Goal: Register for event/course

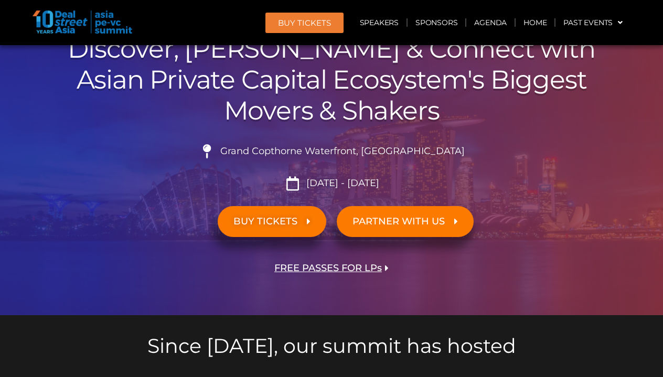
click at [280, 218] on span "BUY TICKETS" at bounding box center [266, 222] width 64 height 10
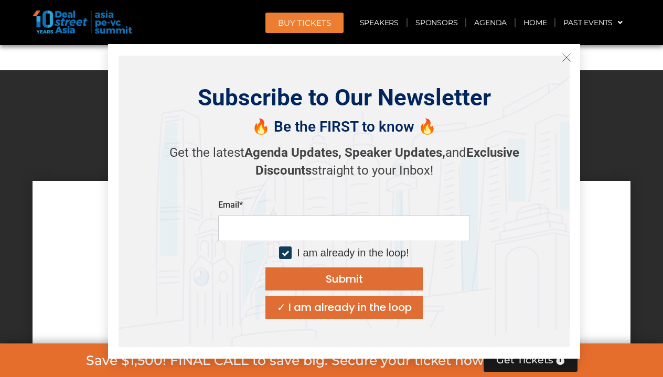
scroll to position [9179, 0]
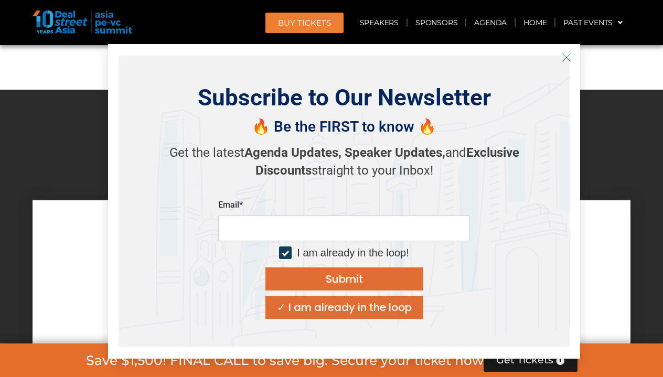
click at [566, 55] on icon "Close" at bounding box center [566, 57] width 9 height 9
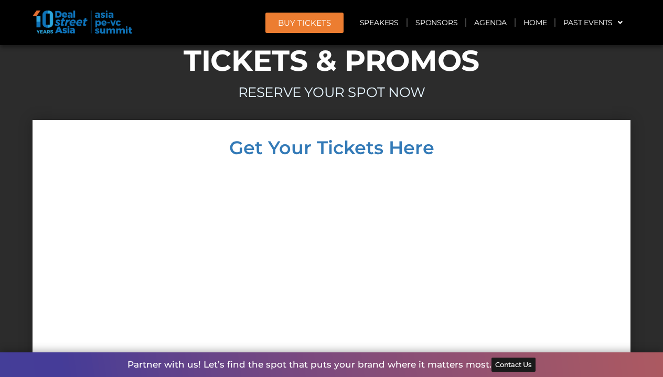
scroll to position [9261, 0]
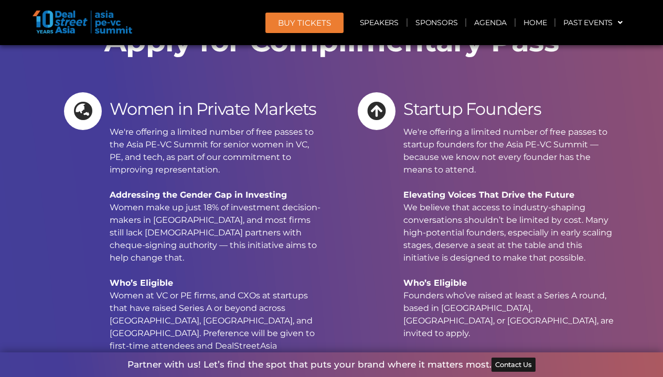
scroll to position [10221, 0]
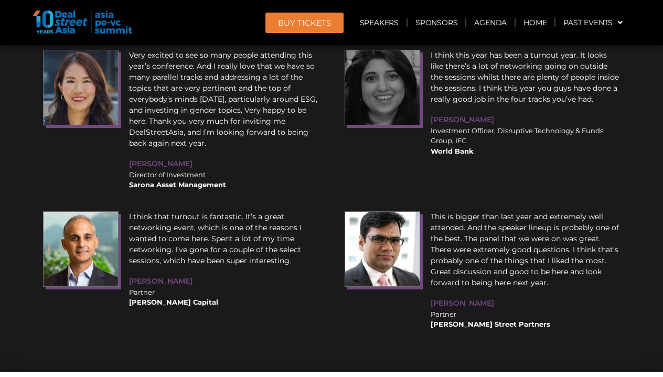
scroll to position [12775, 0]
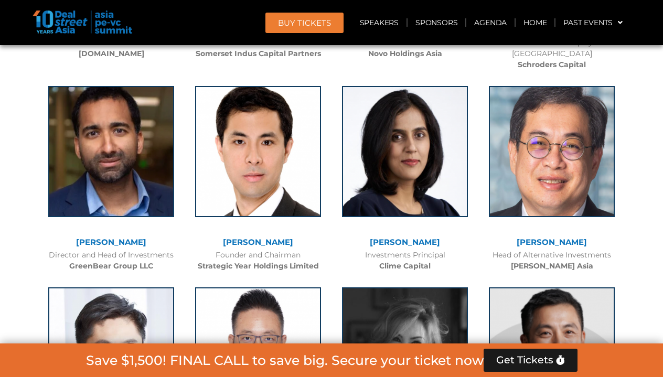
scroll to position [3698, 0]
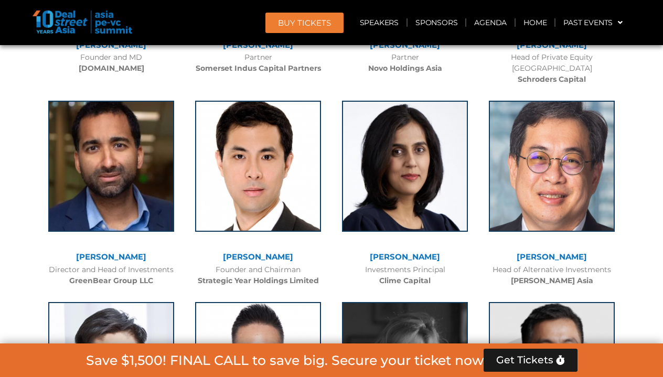
click at [391, 252] on link "[PERSON_NAME]" at bounding box center [405, 257] width 70 height 10
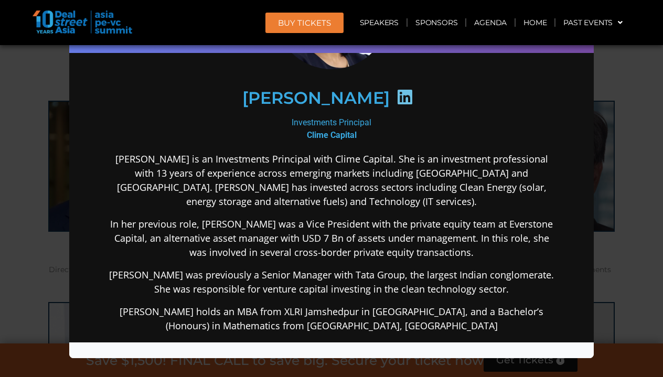
scroll to position [164, 0]
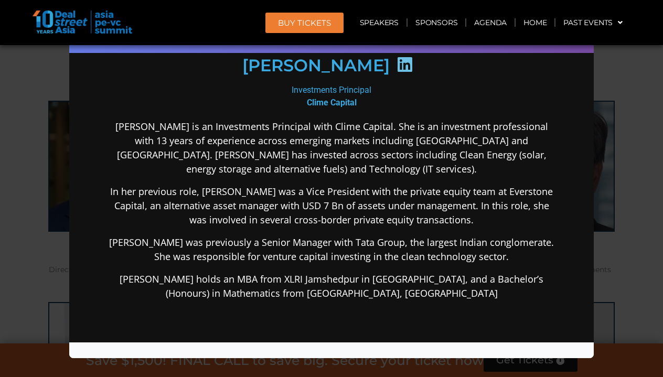
click at [398, 61] on icon at bounding box center [405, 64] width 17 height 17
click at [606, 97] on div "Speaker Profile ×" at bounding box center [331, 188] width 663 height 377
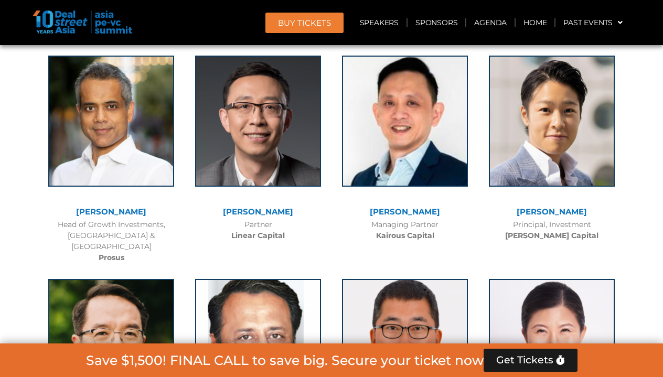
scroll to position [4556, 0]
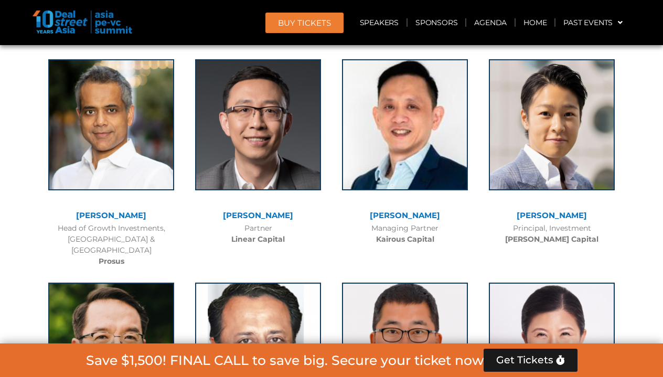
click at [414, 210] on link "[PERSON_NAME]" at bounding box center [405, 215] width 70 height 10
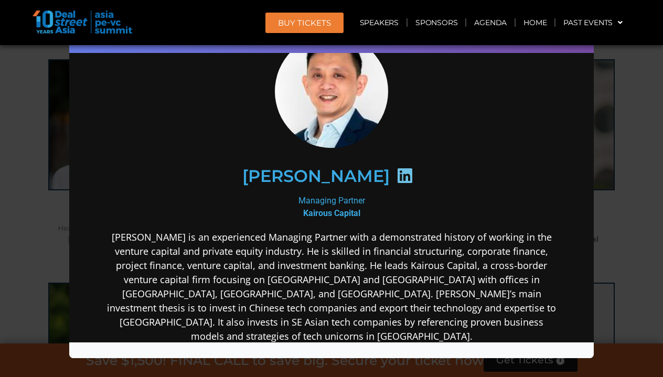
scroll to position [54, 0]
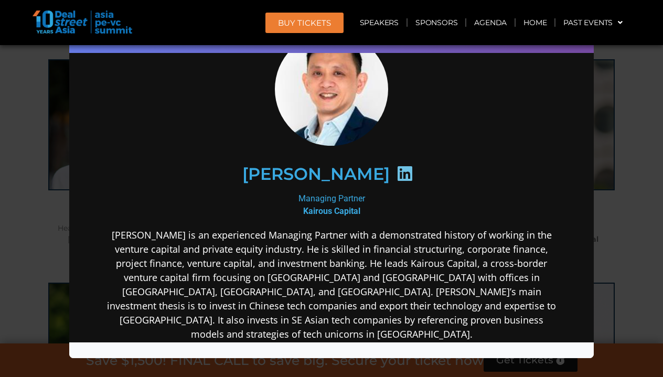
click at [397, 175] on icon at bounding box center [405, 173] width 17 height 17
click at [622, 93] on div "Speaker Profile ×" at bounding box center [331, 188] width 663 height 377
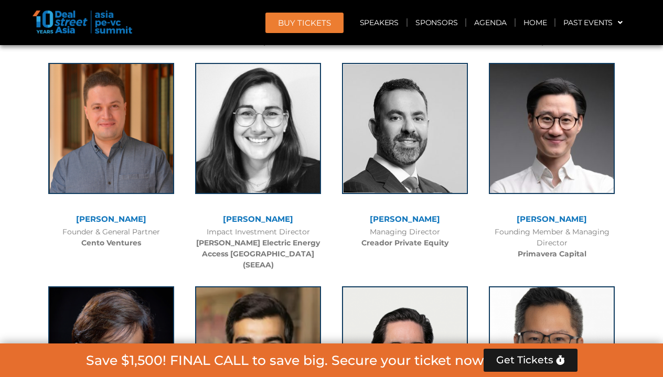
scroll to position [2853, 0]
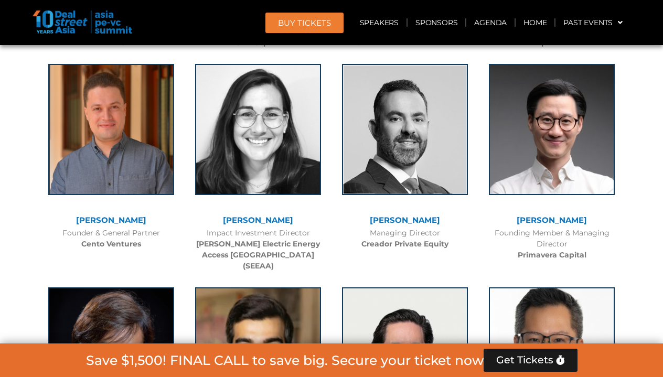
click at [522, 356] on span "Get Tickets" at bounding box center [524, 360] width 57 height 10
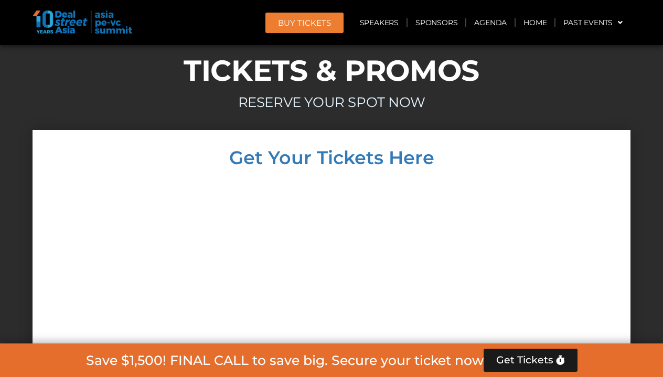
scroll to position [9250, 0]
click at [180, 360] on h2 "Save $1,500! FINAL CALL to save big. Secure your ticket now" at bounding box center [285, 360] width 398 height 13
click at [142, 361] on h2 "Save $1,500! FINAL CALL to save big. Secure your ticket now" at bounding box center [285, 360] width 398 height 13
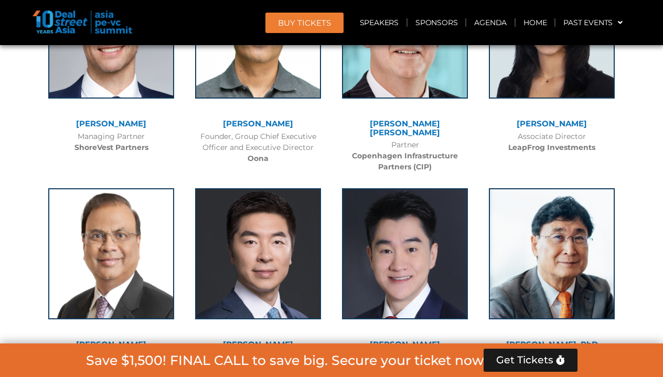
scroll to position [5004, 0]
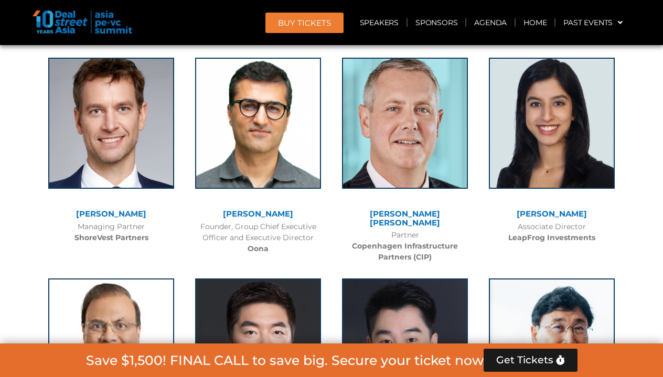
click at [539, 209] on link "[PERSON_NAME]" at bounding box center [552, 214] width 70 height 10
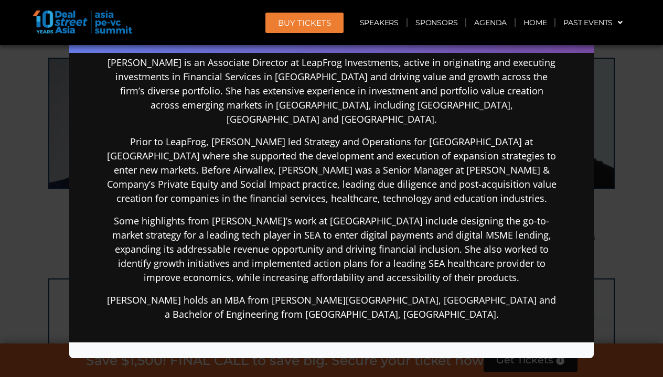
scroll to position [216, 0]
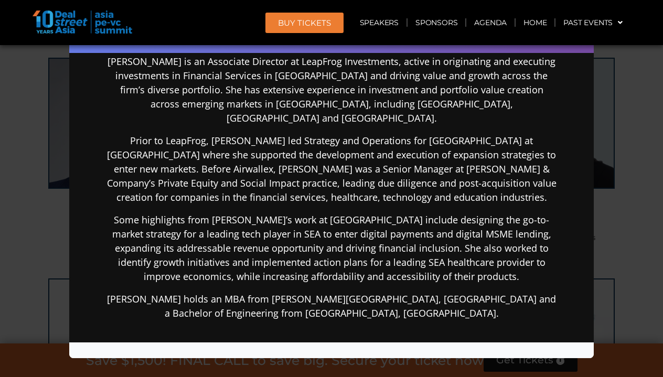
click at [610, 196] on div "Speaker Profile ×" at bounding box center [331, 188] width 663 height 377
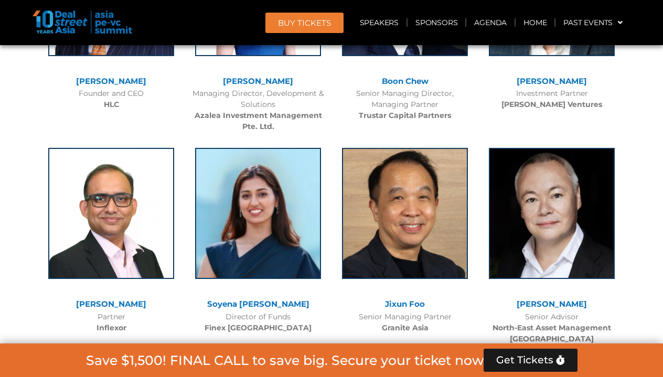
scroll to position [5571, 0]
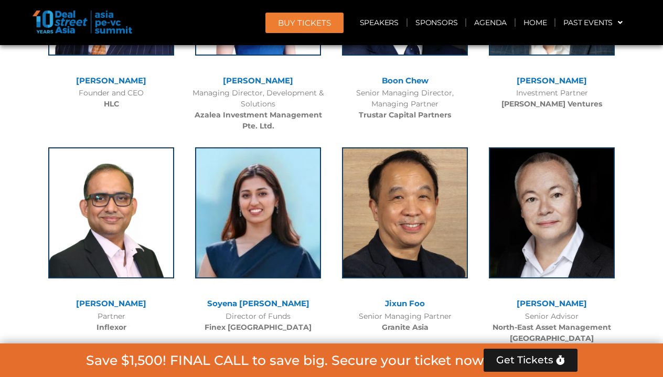
click at [276, 299] on link "Soyena [PERSON_NAME]" at bounding box center [258, 304] width 102 height 10
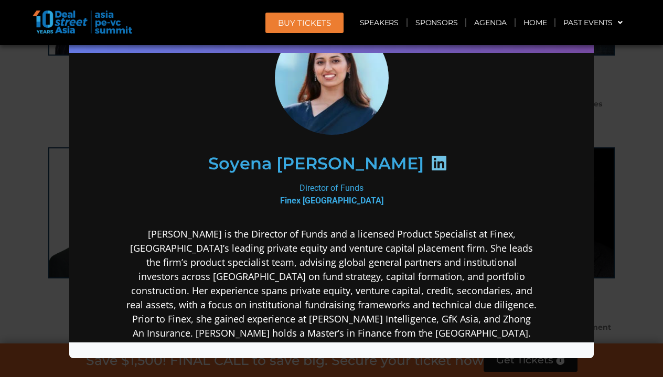
scroll to position [86, 0]
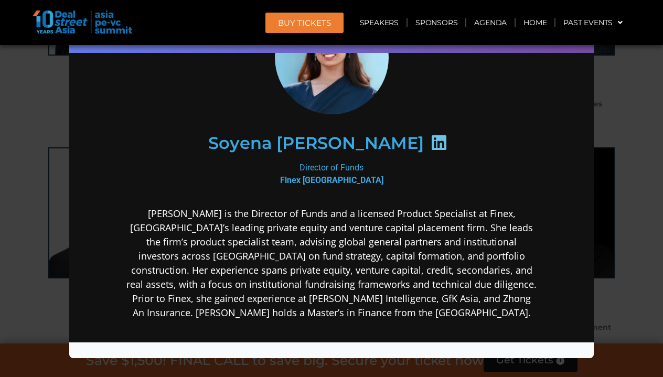
click at [630, 224] on div "Speaker Profile ×" at bounding box center [331, 188] width 663 height 377
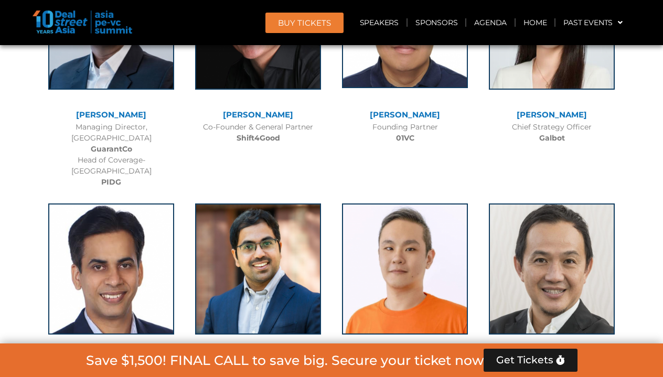
scroll to position [5863, 0]
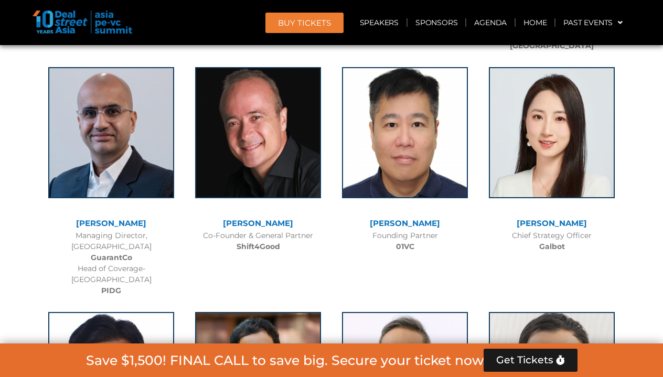
click at [292, 14] on link "BUY Tickets" at bounding box center [305, 23] width 78 height 20
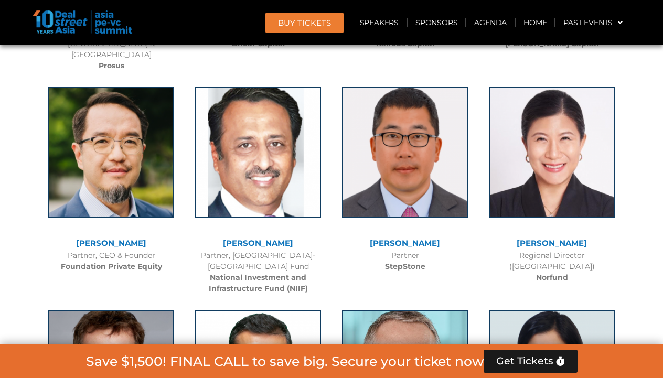
scroll to position [4617, 0]
